Goal: Task Accomplishment & Management: Manage account settings

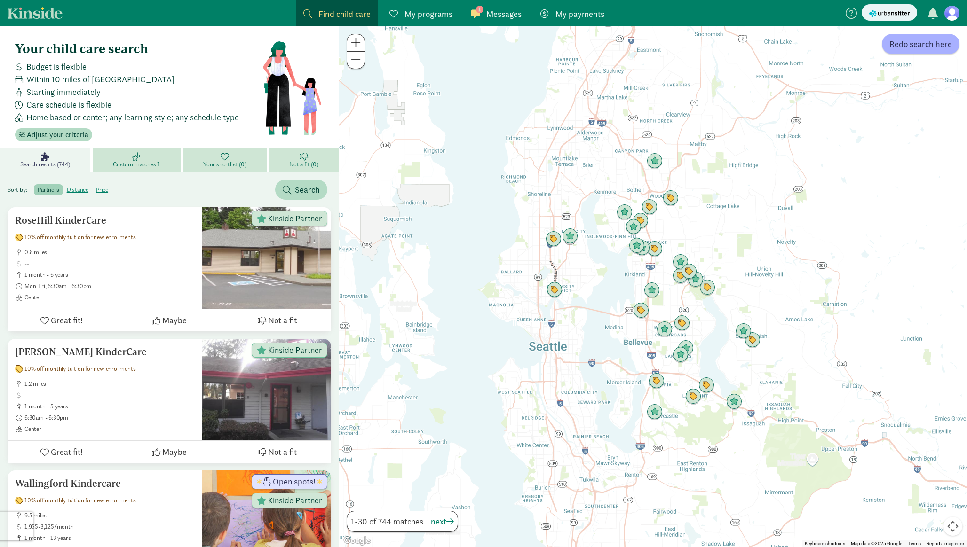
click at [493, 15] on span "Messages" at bounding box center [503, 14] width 35 height 13
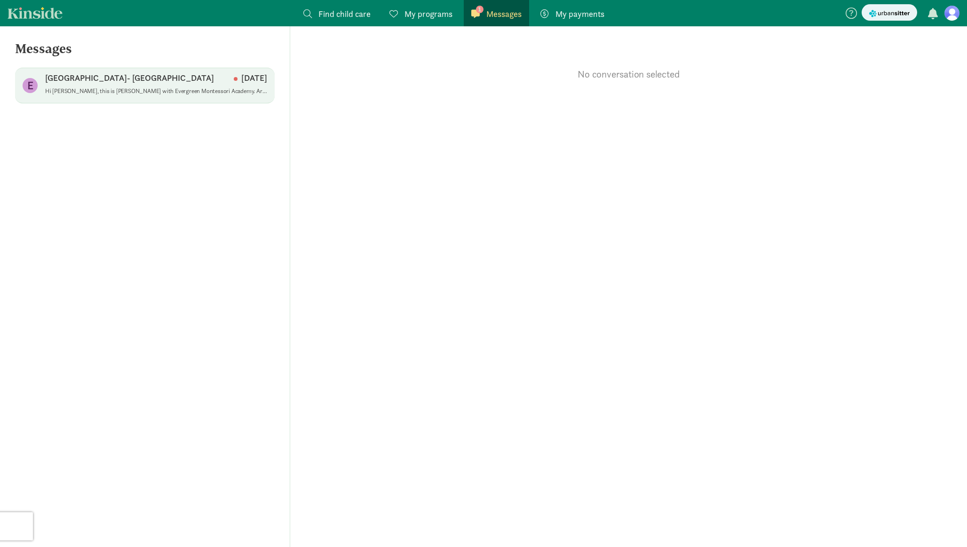
click at [127, 80] on p "[GEOGRAPHIC_DATA]- [GEOGRAPHIC_DATA]" at bounding box center [129, 77] width 169 height 11
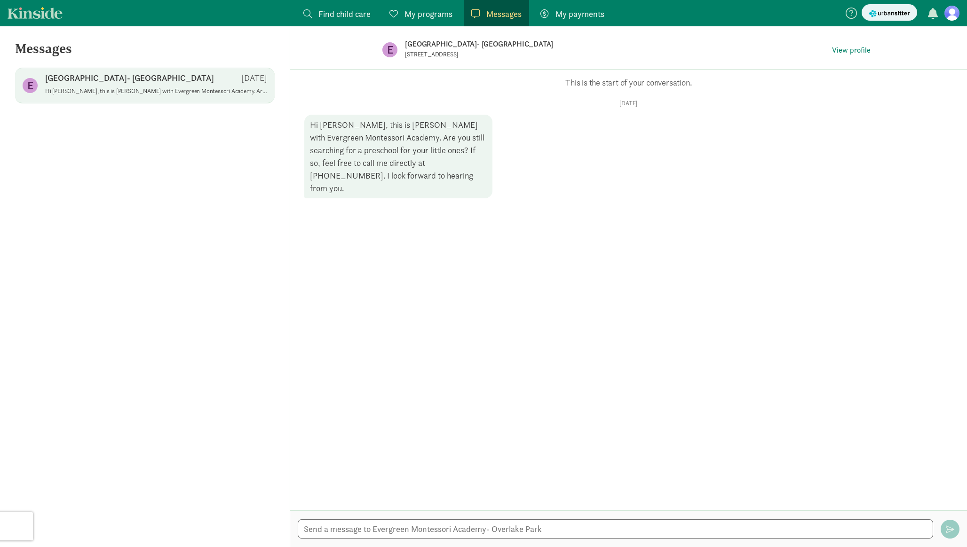
click at [418, 11] on span "My programs" at bounding box center [428, 14] width 48 height 13
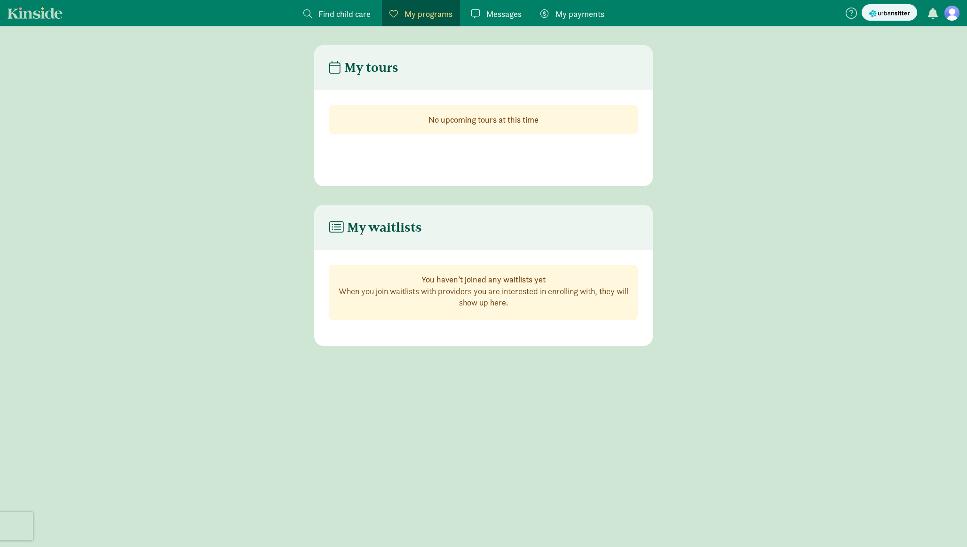
click at [568, 10] on span "My payments" at bounding box center [579, 14] width 49 height 13
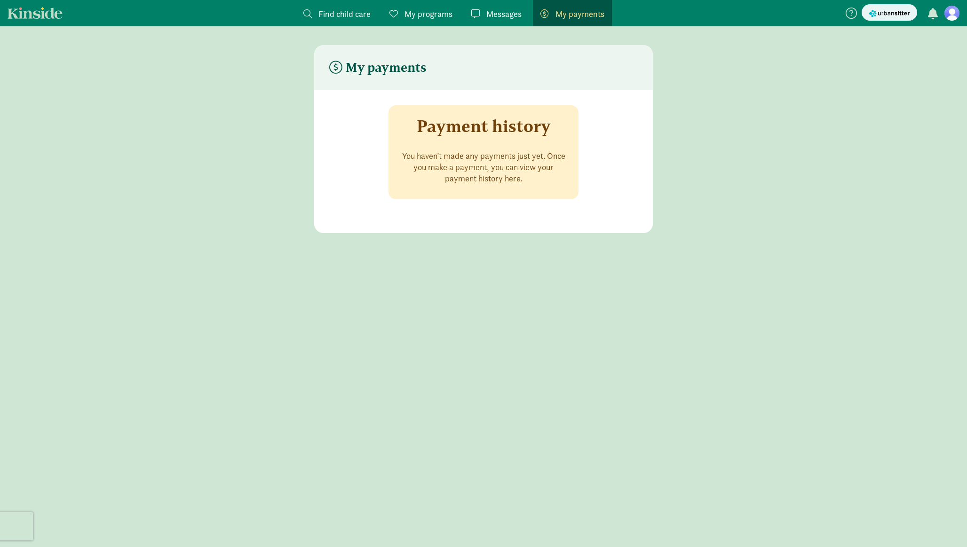
click at [952, 18] on figure at bounding box center [951, 13] width 15 height 15
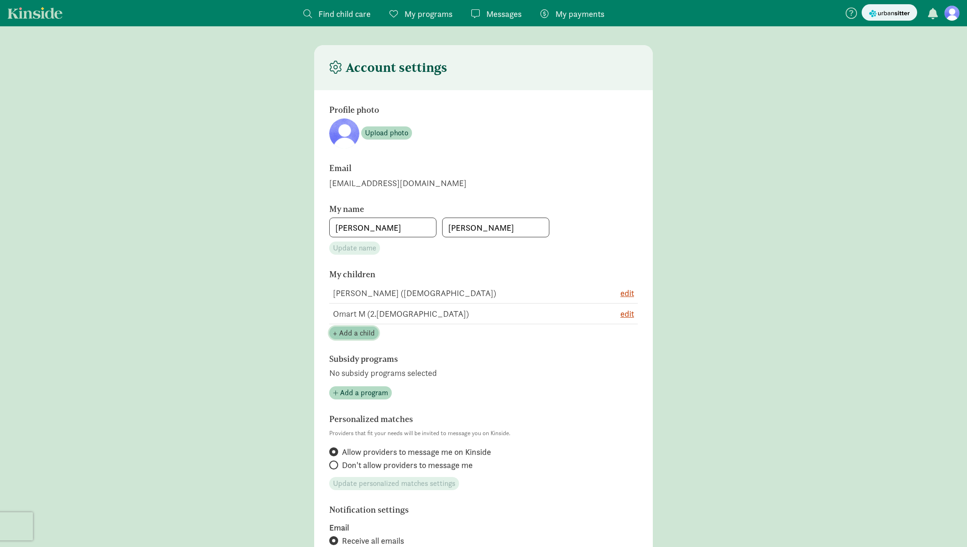
click at [356, 333] on span "+ Add a child" at bounding box center [354, 333] width 42 height 11
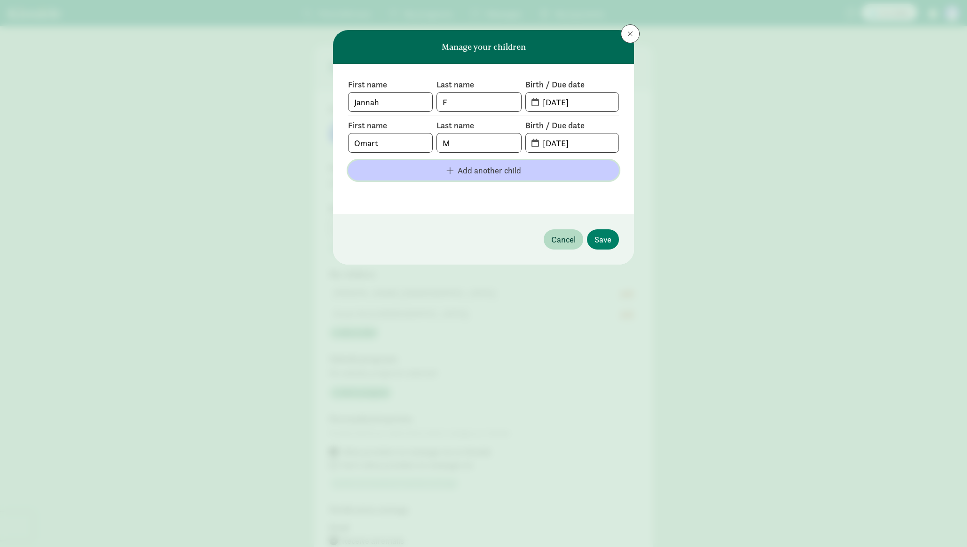
click at [458, 176] on span "Add another child" at bounding box center [489, 170] width 63 height 13
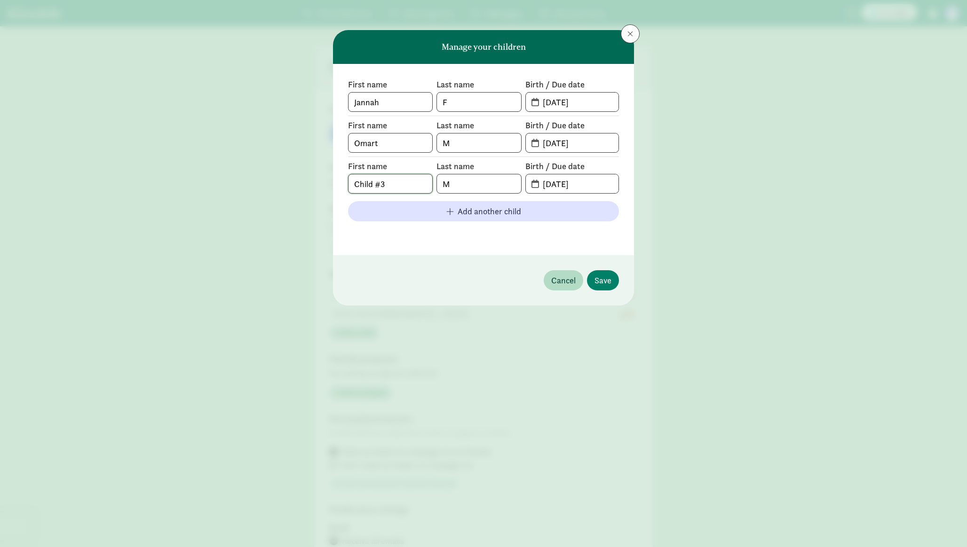
click at [402, 187] on input "Child #3" at bounding box center [391, 183] width 84 height 19
type input "Aburrahman"
click at [548, 188] on input "[DATE]" at bounding box center [577, 183] width 81 height 19
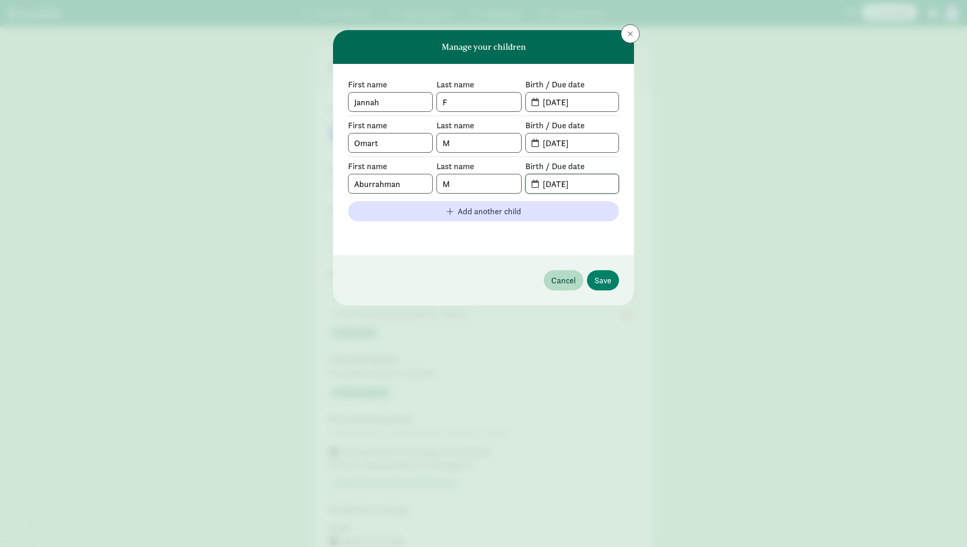
click at [548, 188] on input "[DATE]" at bounding box center [577, 183] width 81 height 19
type input "[DATE]"
click at [495, 249] on div "First name [PERSON_NAME] Last name F Birth / Due date [DATE] First name [PERSON…" at bounding box center [483, 159] width 301 height 191
click at [611, 277] on button "Save" at bounding box center [603, 280] width 32 height 20
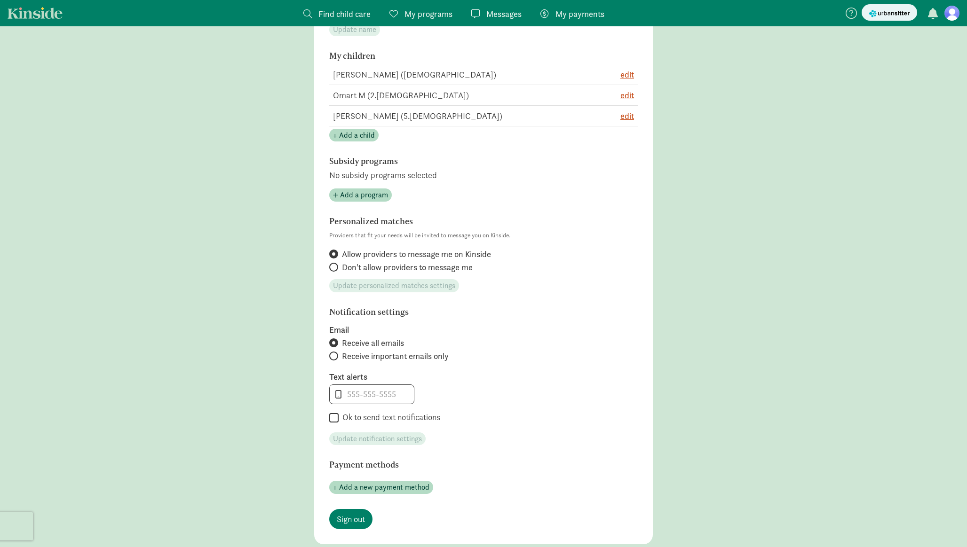
scroll to position [320, 0]
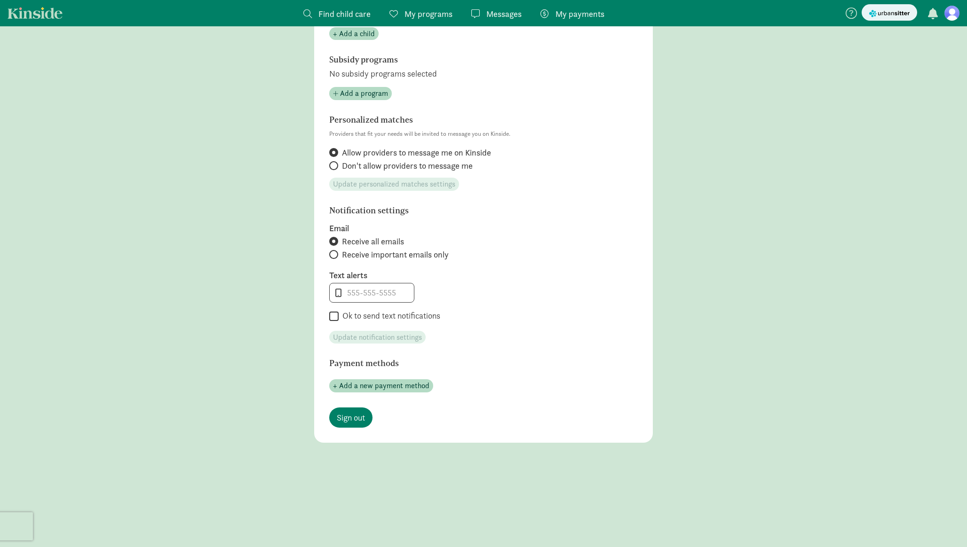
click at [358, 255] on span "Receive important emails only" at bounding box center [395, 254] width 107 height 11
click at [335, 255] on input "Receive important emails only" at bounding box center [332, 255] width 6 height 6
radio input "true"
click at [360, 242] on span "Receive all emails" at bounding box center [373, 241] width 62 height 11
click at [335, 242] on input "Receive all emails" at bounding box center [332, 241] width 6 height 6
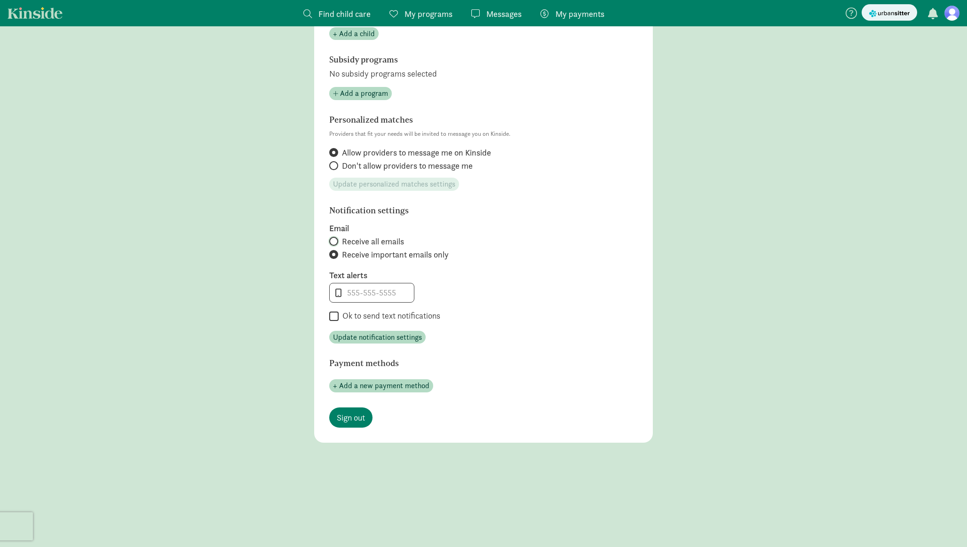
radio input "true"
click at [376, 292] on input "tel" at bounding box center [372, 293] width 85 height 19
type input "6089603433"
click at [379, 313] on label "Ok to send text notifications" at bounding box center [390, 315] width 102 height 11
click at [339, 313] on input "Ok to send text notifications" at bounding box center [333, 316] width 9 height 13
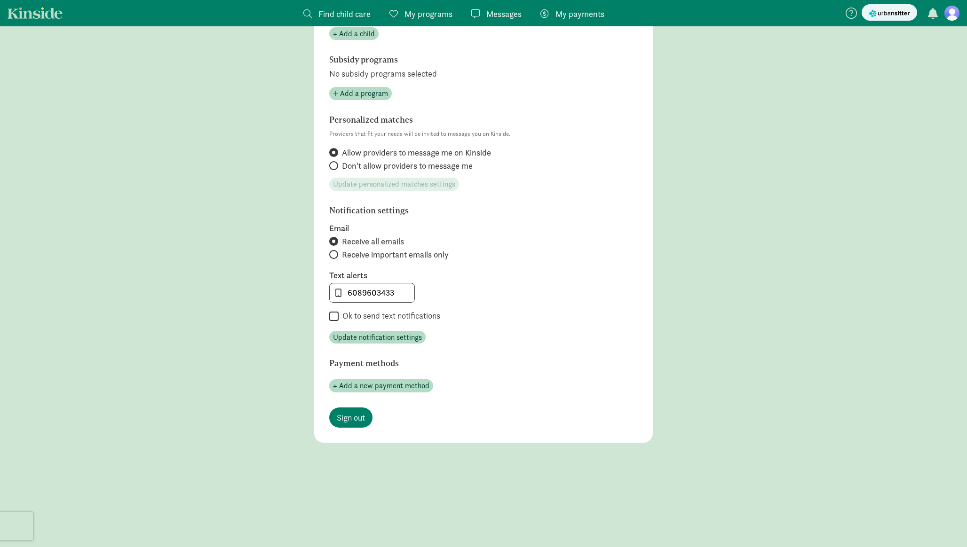
checkbox input "true"
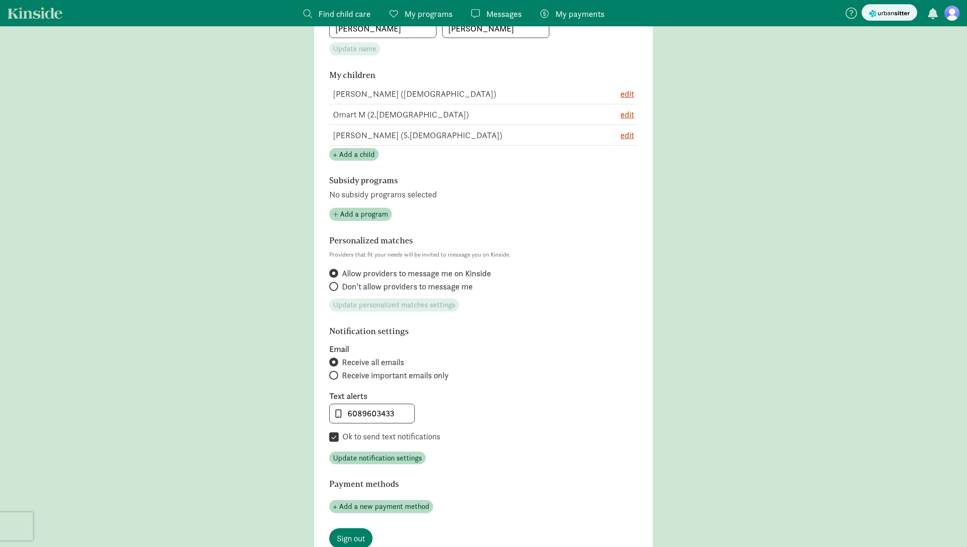
scroll to position [0, 0]
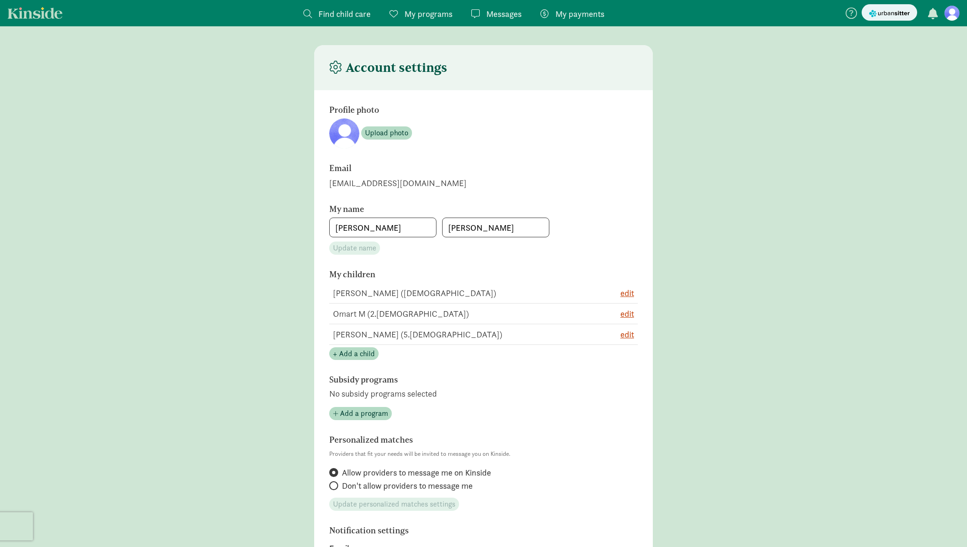
click at [509, 13] on span "Messages" at bounding box center [503, 14] width 35 height 13
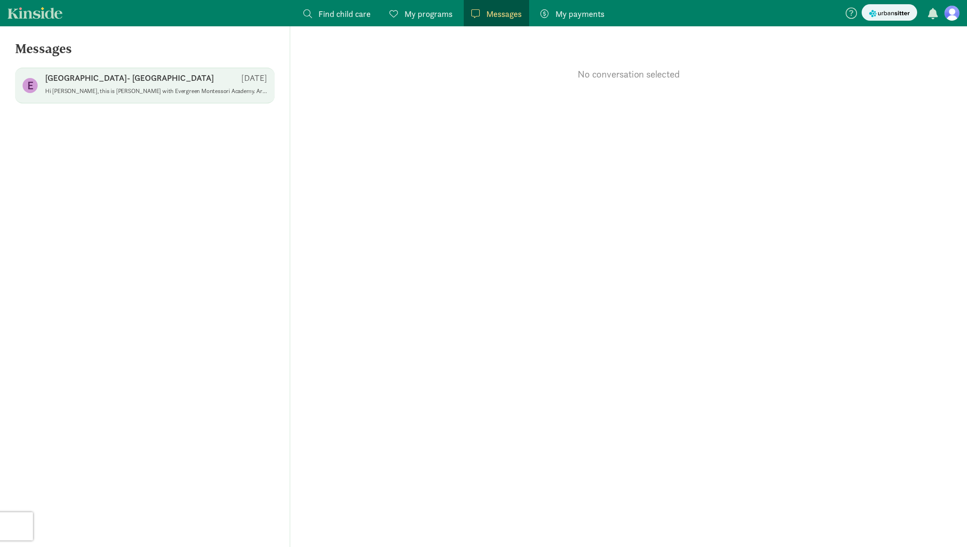
click at [129, 75] on p "[GEOGRAPHIC_DATA]- [GEOGRAPHIC_DATA]" at bounding box center [129, 77] width 169 height 11
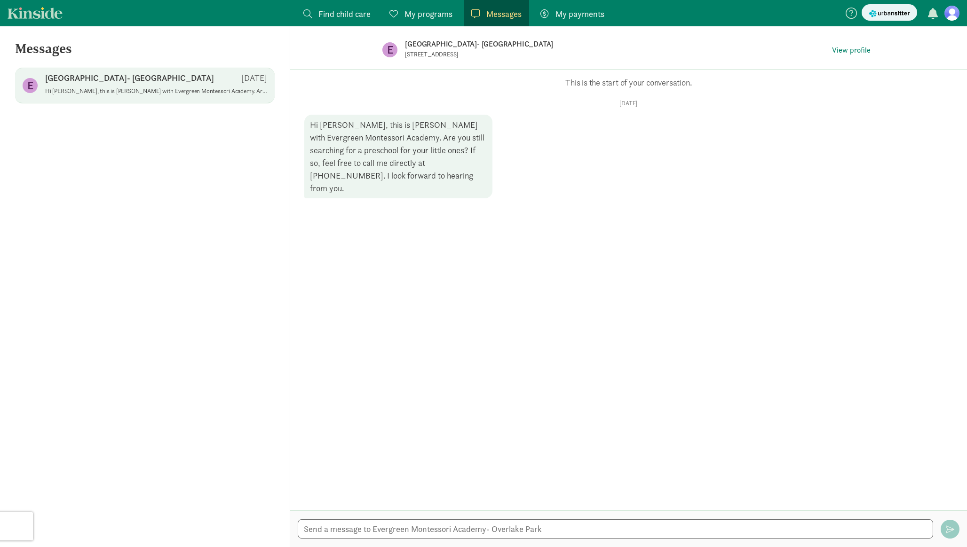
click at [331, 16] on span "Find child care" at bounding box center [344, 14] width 52 height 13
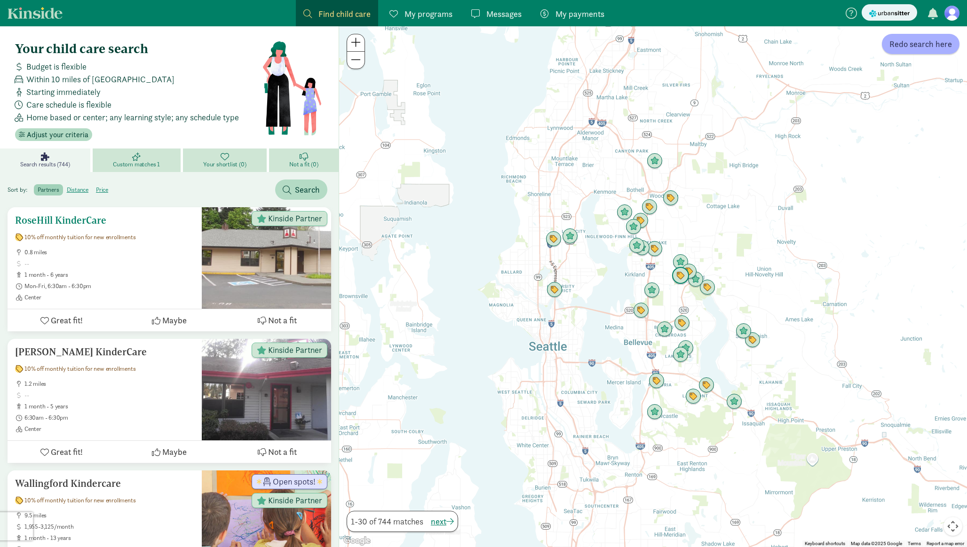
click at [158, 263] on span at bounding box center [109, 264] width 170 height 8
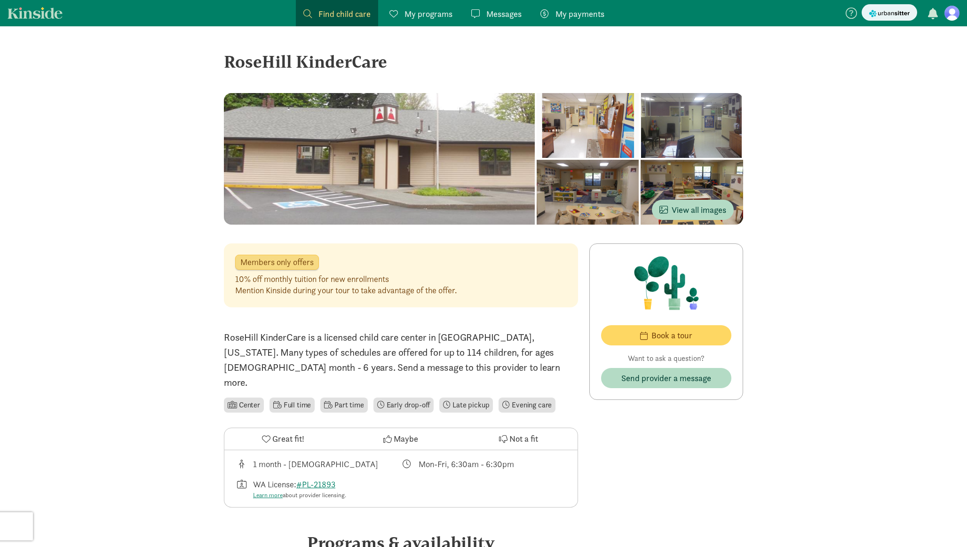
click at [305, 263] on span "Members only offers" at bounding box center [276, 262] width 73 height 8
click at [681, 210] on span "View all images" at bounding box center [692, 210] width 67 height 13
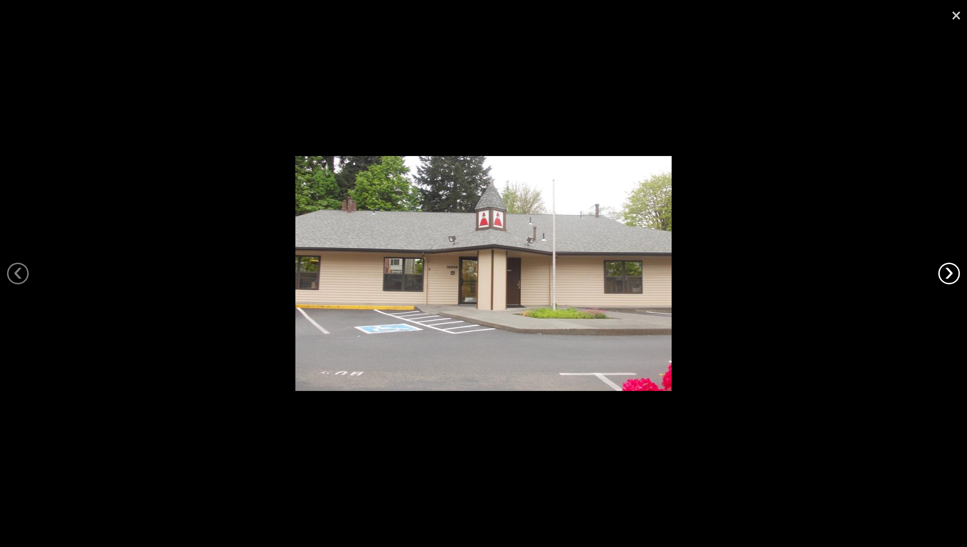
click at [949, 274] on link "›" at bounding box center [949, 274] width 22 height 22
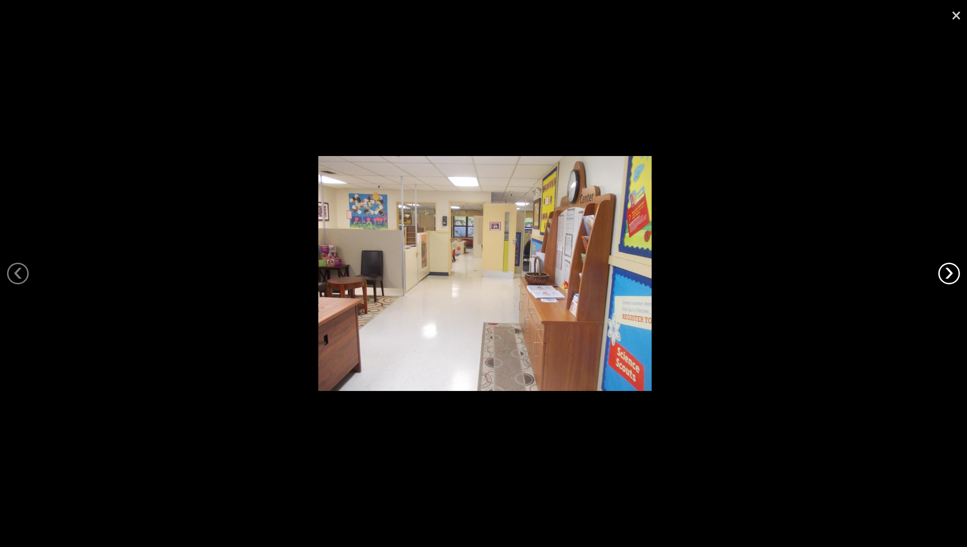
click at [949, 274] on link "›" at bounding box center [949, 274] width 22 height 22
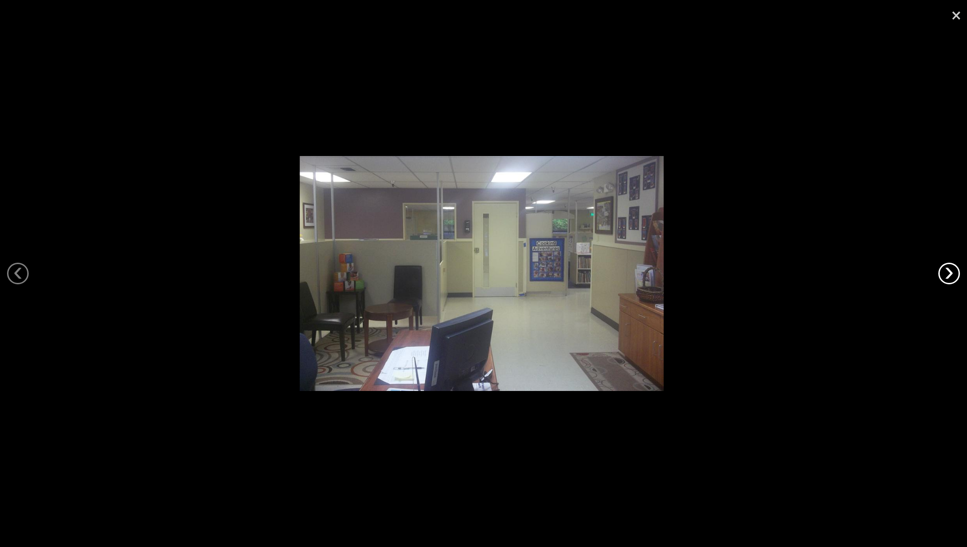
click at [949, 274] on link "›" at bounding box center [949, 274] width 22 height 22
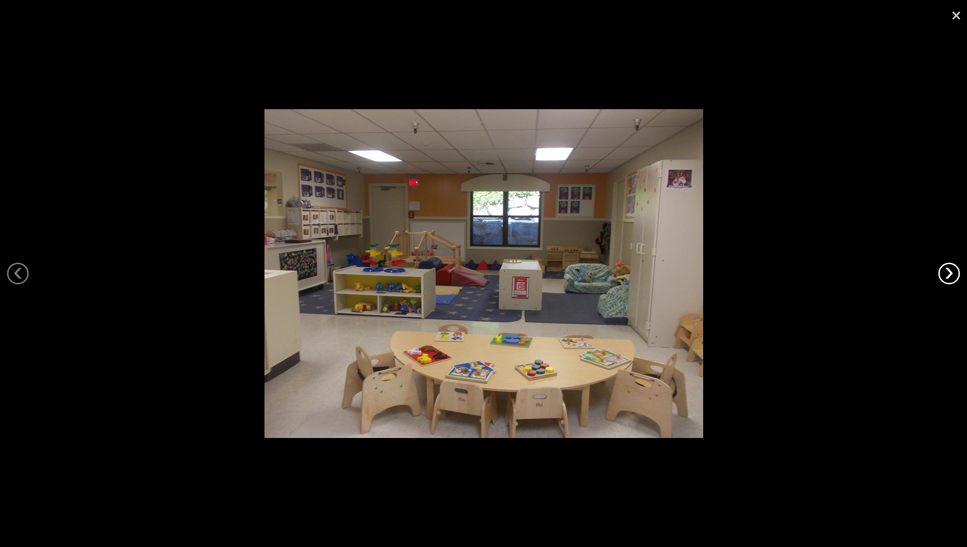
click at [949, 274] on link "›" at bounding box center [949, 274] width 22 height 22
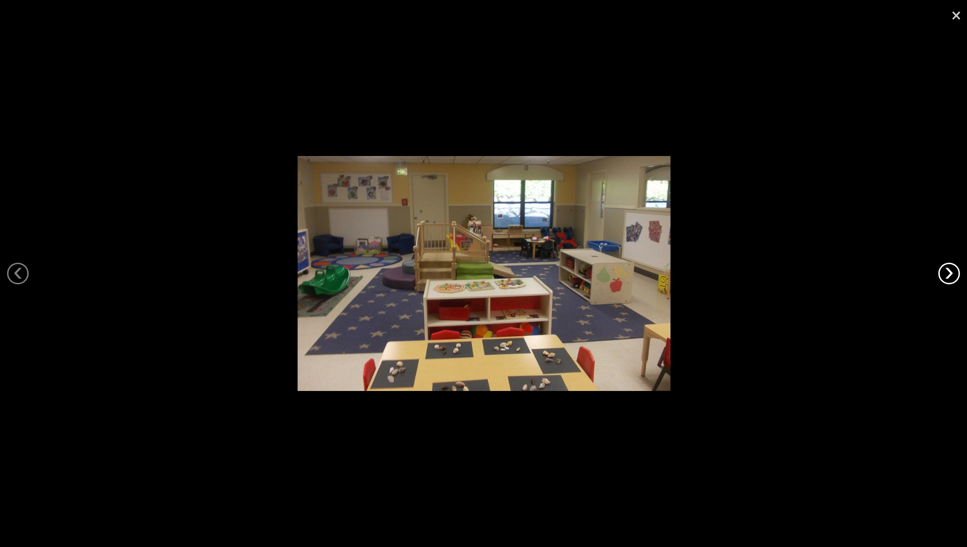
click at [949, 274] on link "›" at bounding box center [949, 274] width 22 height 22
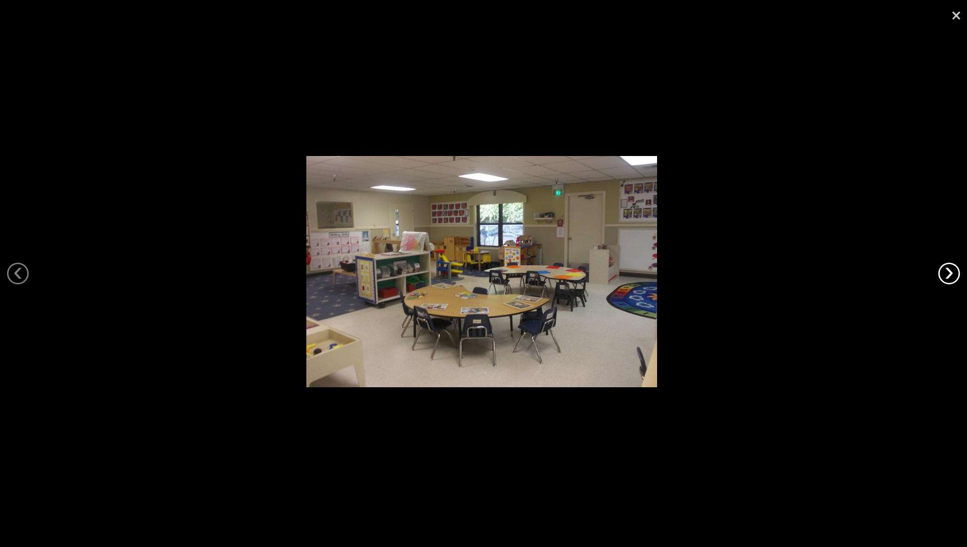
click at [949, 274] on link "›" at bounding box center [949, 274] width 22 height 22
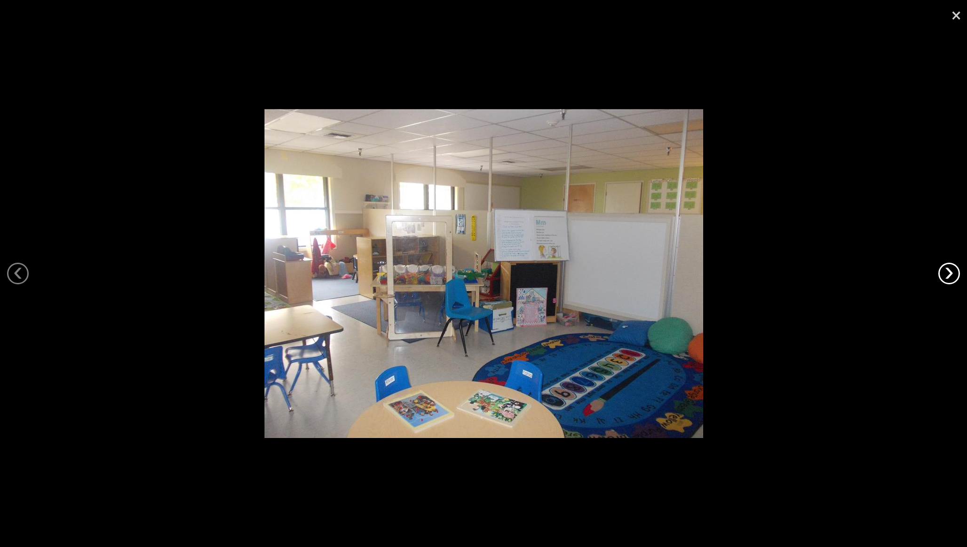
click at [949, 274] on link "›" at bounding box center [949, 274] width 22 height 22
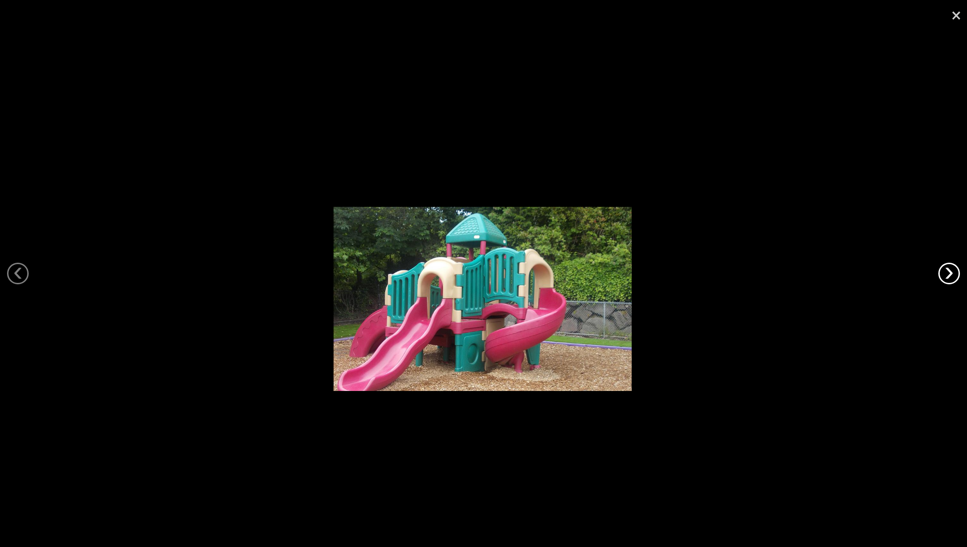
click at [949, 274] on link "›" at bounding box center [949, 274] width 22 height 22
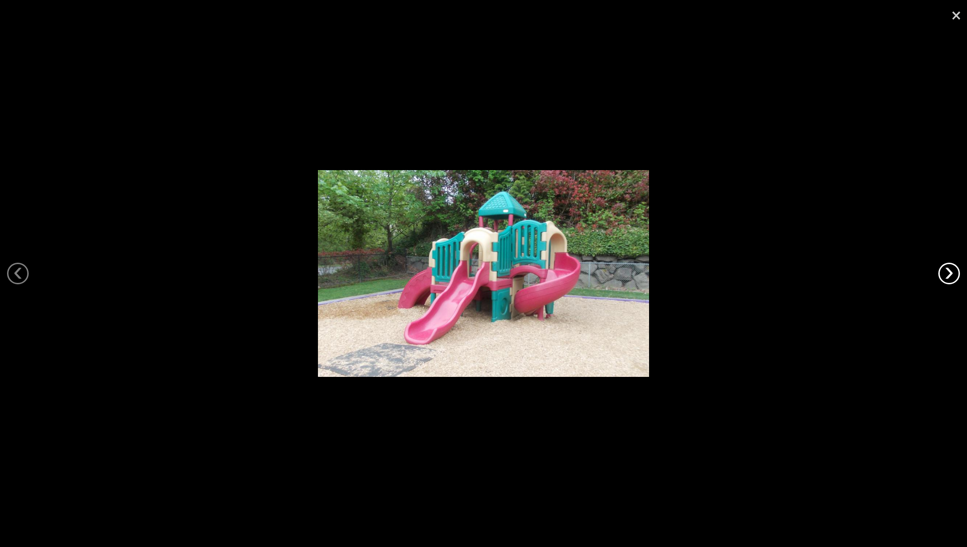
click at [949, 274] on link "›" at bounding box center [949, 274] width 22 height 22
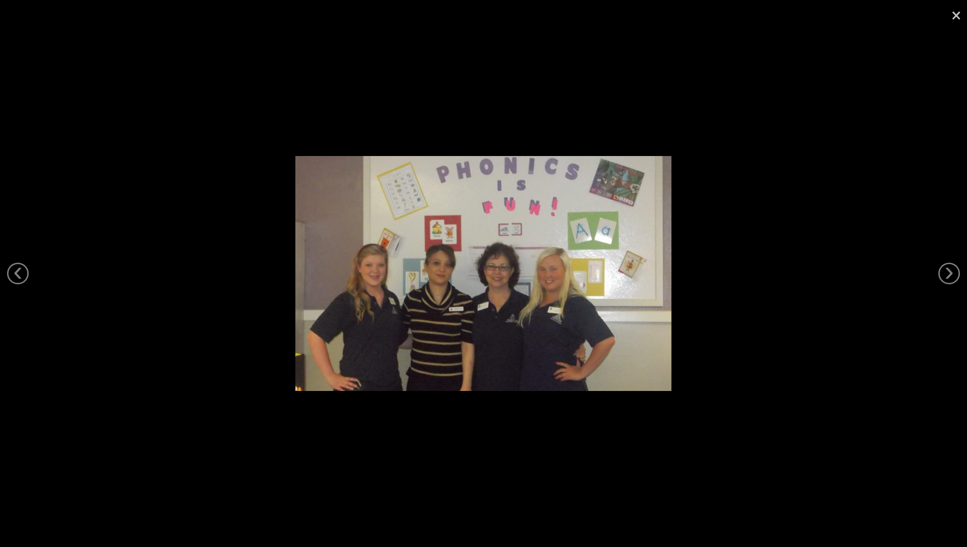
click at [954, 16] on link "×" at bounding box center [956, 14] width 22 height 28
